Goal: Communication & Community: Connect with others

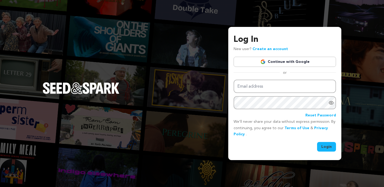
click at [287, 59] on link "Continue with Google" at bounding box center [285, 62] width 102 height 10
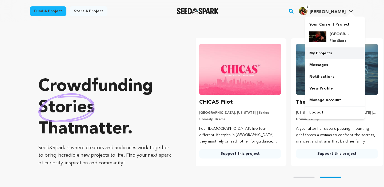
scroll to position [0, 101]
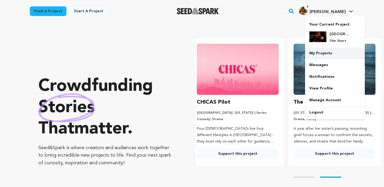
click at [325, 55] on link "My Projects" at bounding box center [335, 53] width 60 height 12
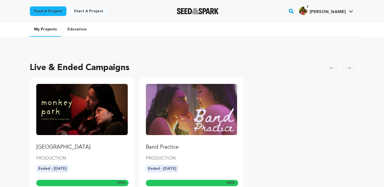
click at [79, 101] on img "Fund Monkey Park" at bounding box center [81, 109] width 91 height 51
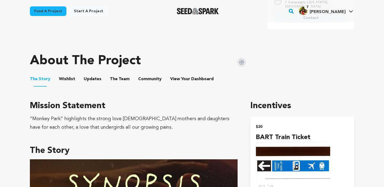
scroll to position [206, 0]
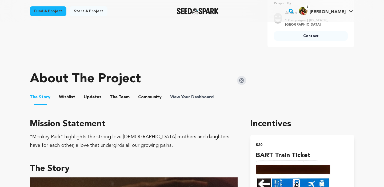
click at [195, 95] on span "Dashboard" at bounding box center [202, 97] width 22 height 6
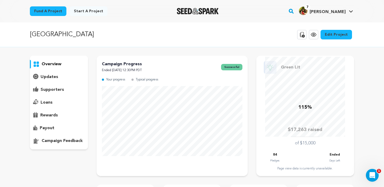
click at [54, 89] on p "supporters" at bounding box center [52, 90] width 23 height 6
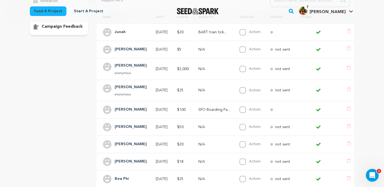
scroll to position [124, 0]
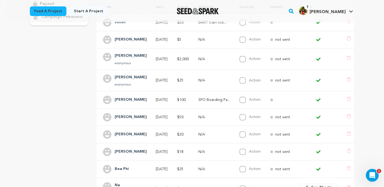
click at [129, 97] on h4 "Brenda Moreno" at bounding box center [131, 100] width 32 height 6
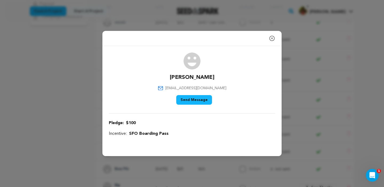
click at [201, 102] on button "Send Message" at bounding box center [194, 100] width 36 height 10
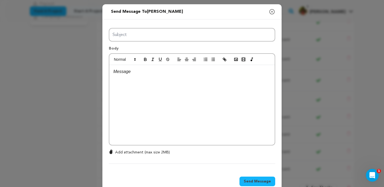
click at [271, 11] on icon "button" at bounding box center [272, 12] width 6 height 6
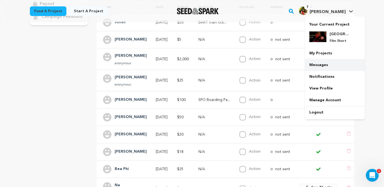
click at [322, 69] on link "Messages" at bounding box center [335, 65] width 60 height 12
